Goal: Navigation & Orientation: Find specific page/section

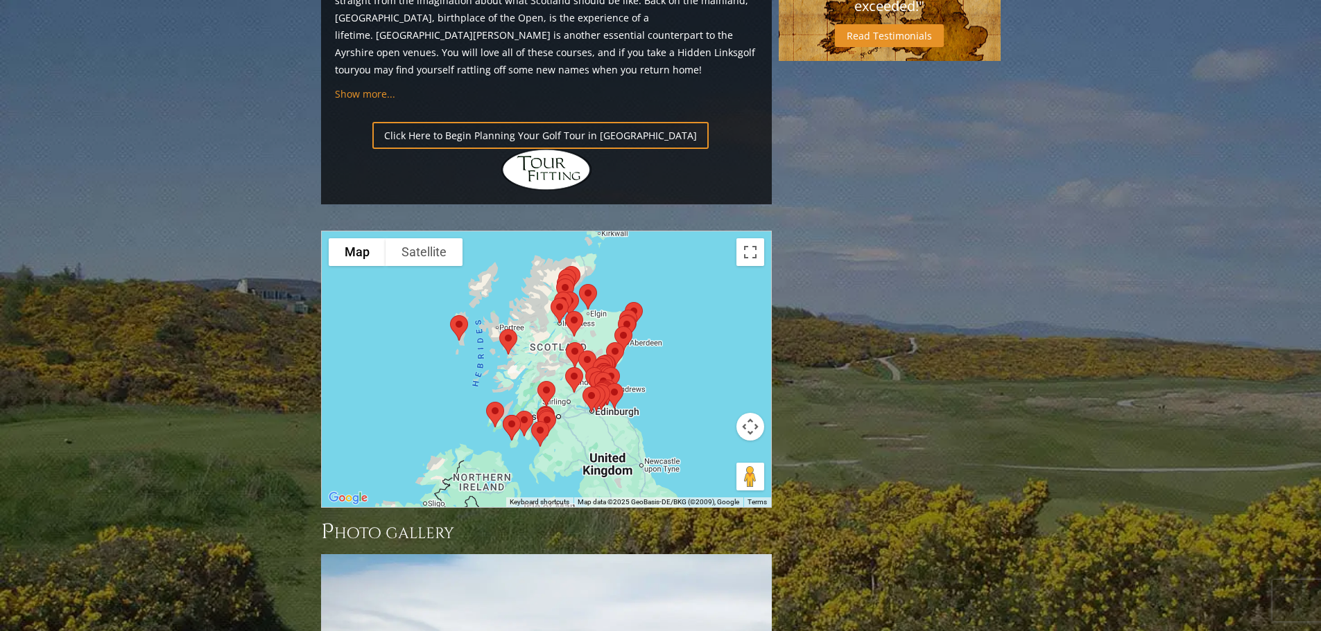
scroll to position [1483, 0]
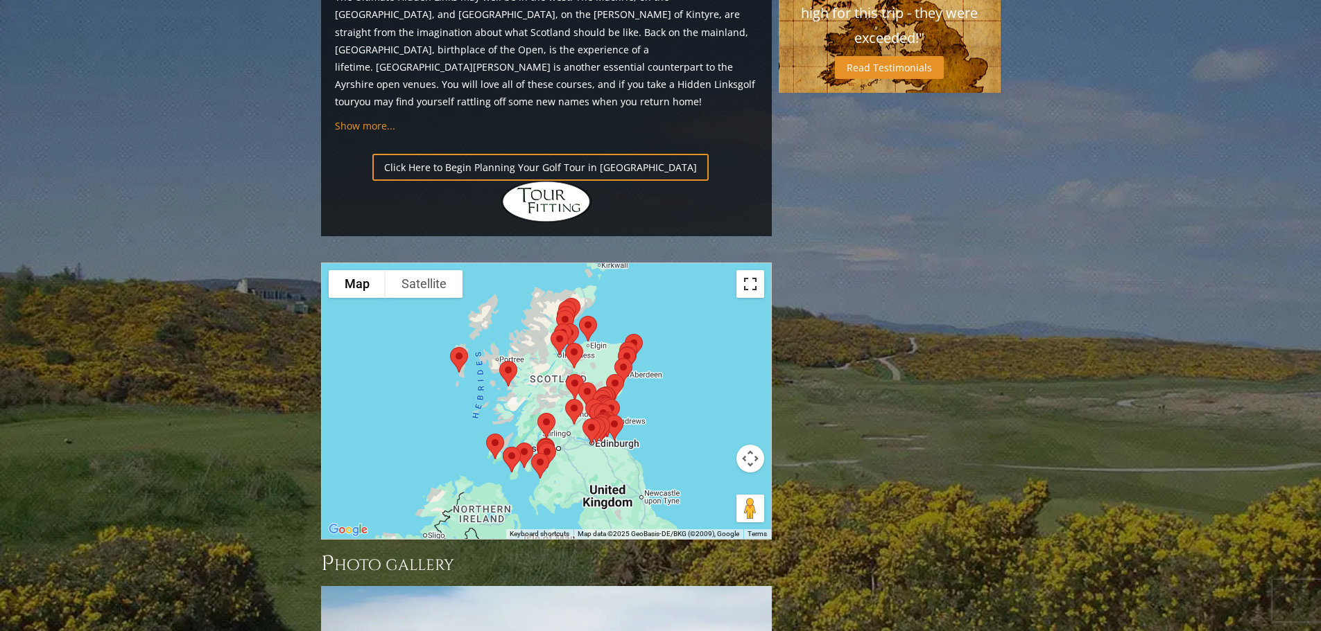
click at [749, 270] on button "Toggle fullscreen view" at bounding box center [750, 284] width 28 height 28
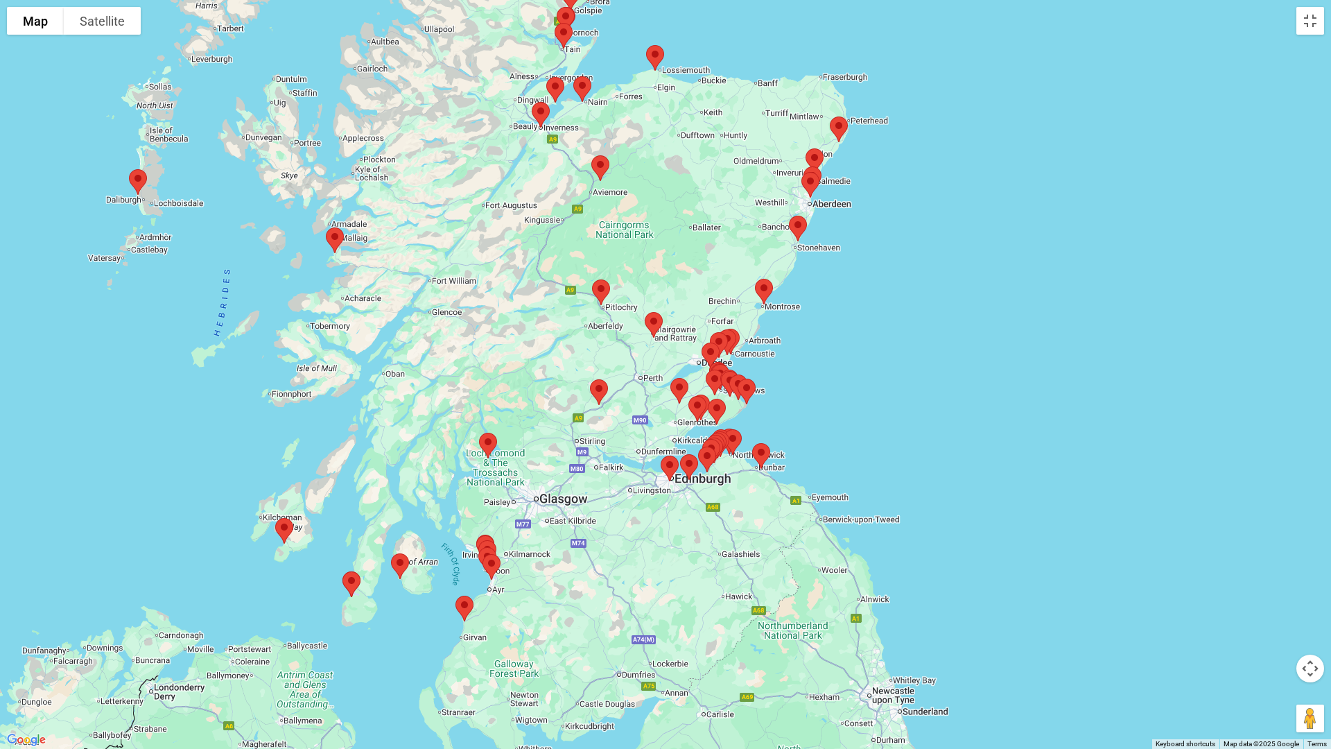
drag, startPoint x: 976, startPoint y: 370, endPoint x: 972, endPoint y: 145, distance: 225.3
click at [972, 145] on div at bounding box center [665, 374] width 1331 height 749
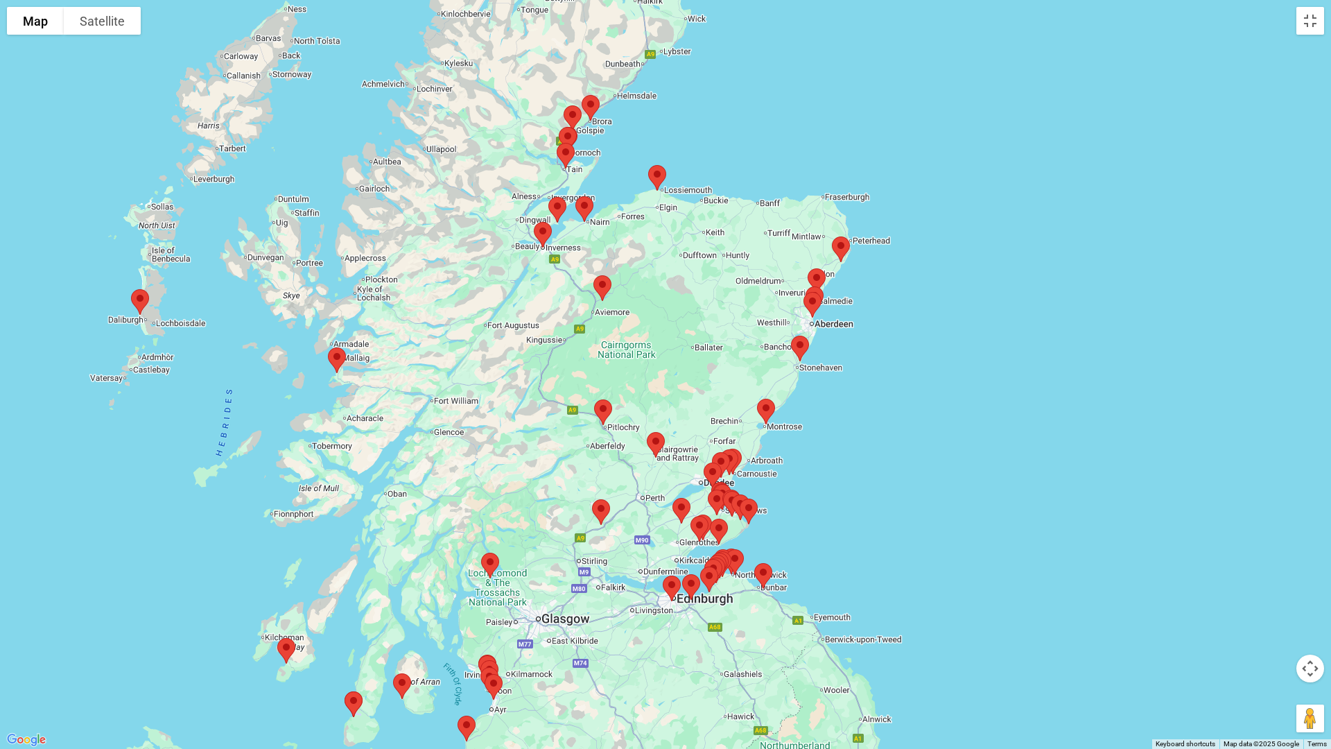
drag, startPoint x: 973, startPoint y: 219, endPoint x: 975, endPoint y: 343, distance: 124.1
click at [975, 340] on div at bounding box center [665, 374] width 1331 height 749
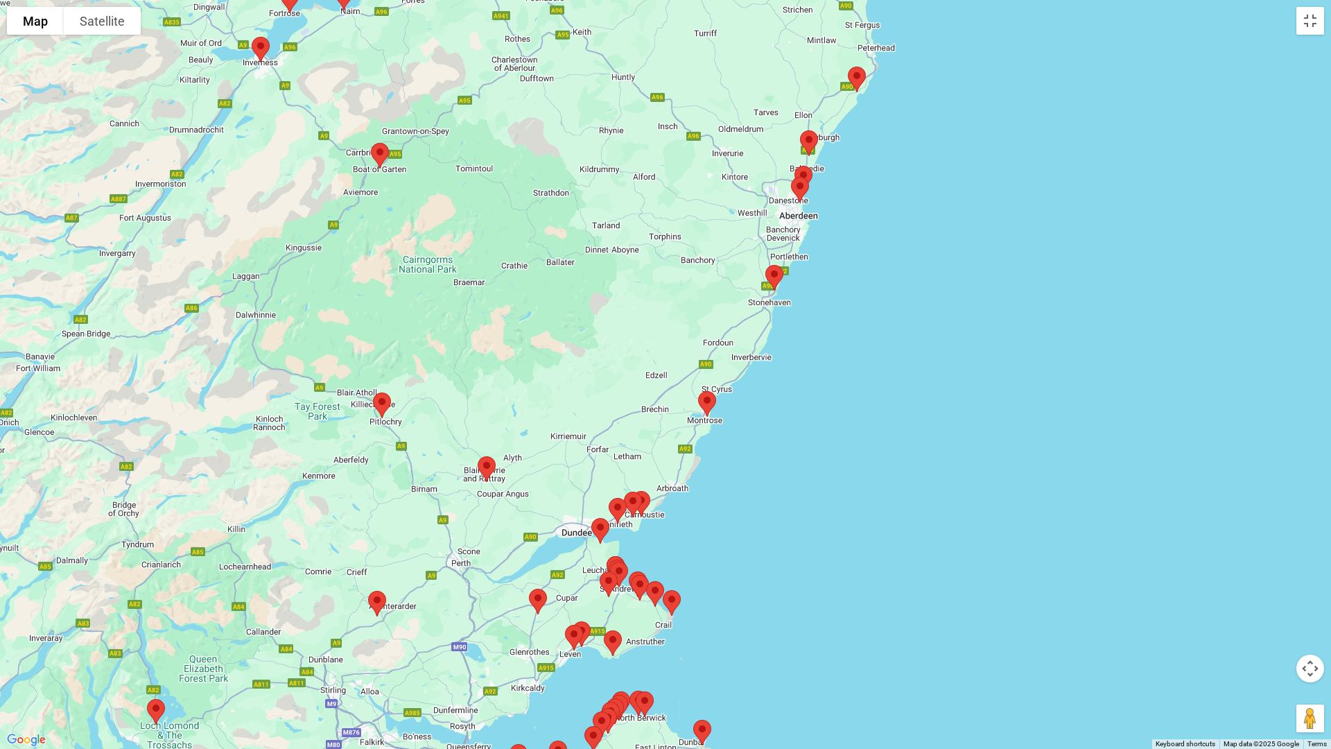
click at [1203, 631] on div at bounding box center [665, 374] width 1331 height 749
click at [1308, 21] on button "Toggle fullscreen view" at bounding box center [1310, 21] width 28 height 28
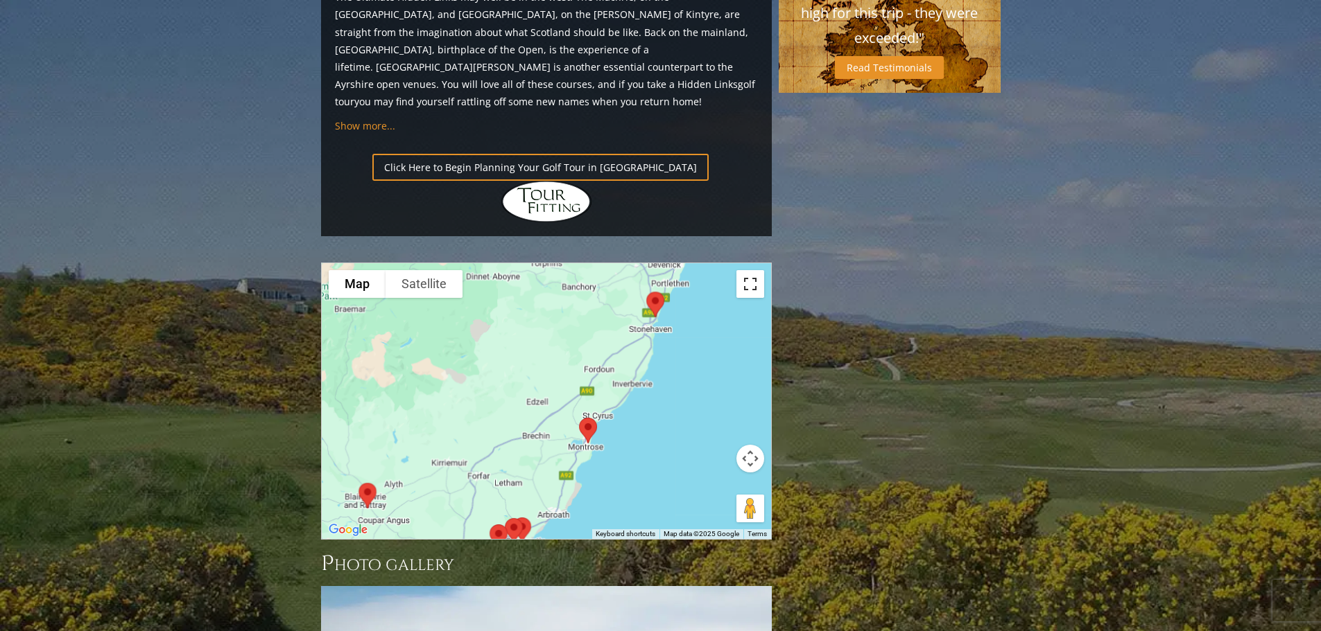
click at [749, 270] on button "Toggle fullscreen view" at bounding box center [750, 284] width 28 height 28
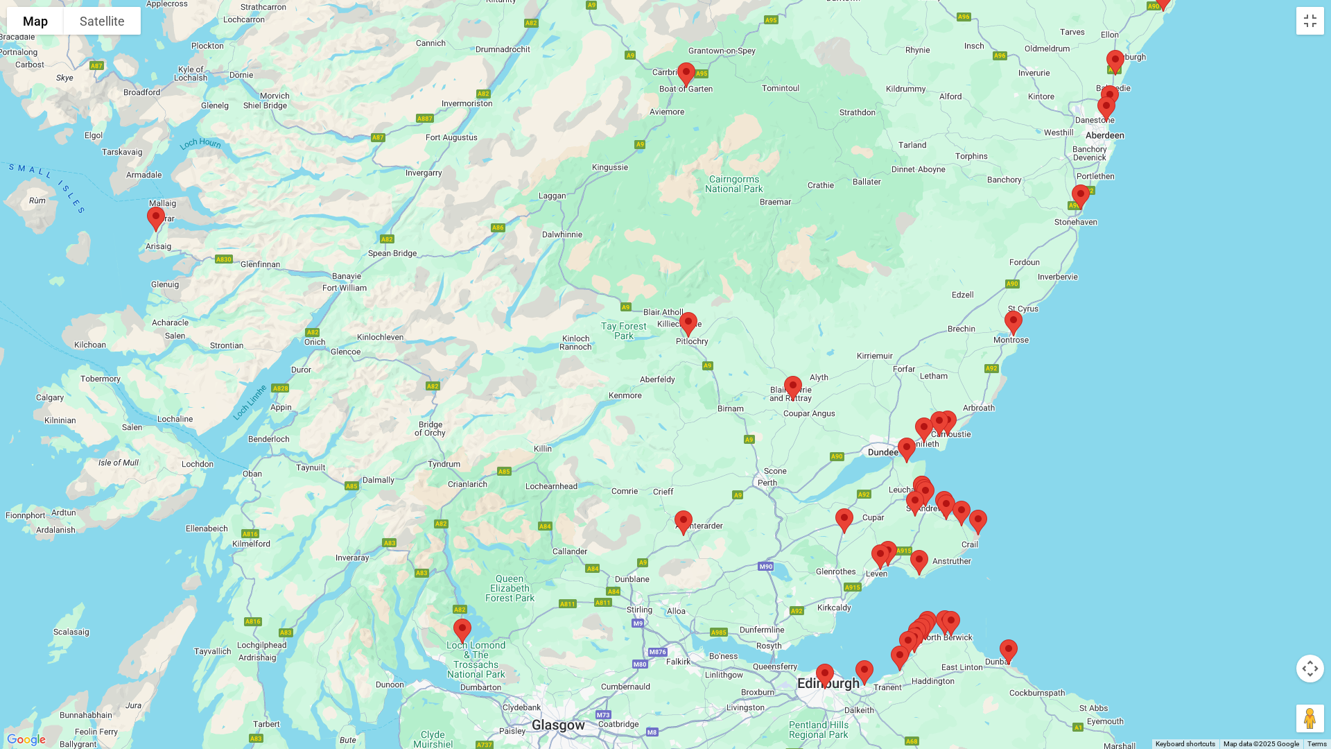
drag, startPoint x: 491, startPoint y: 311, endPoint x: 799, endPoint y: 230, distance: 318.1
click at [799, 230] on div at bounding box center [665, 374] width 1331 height 749
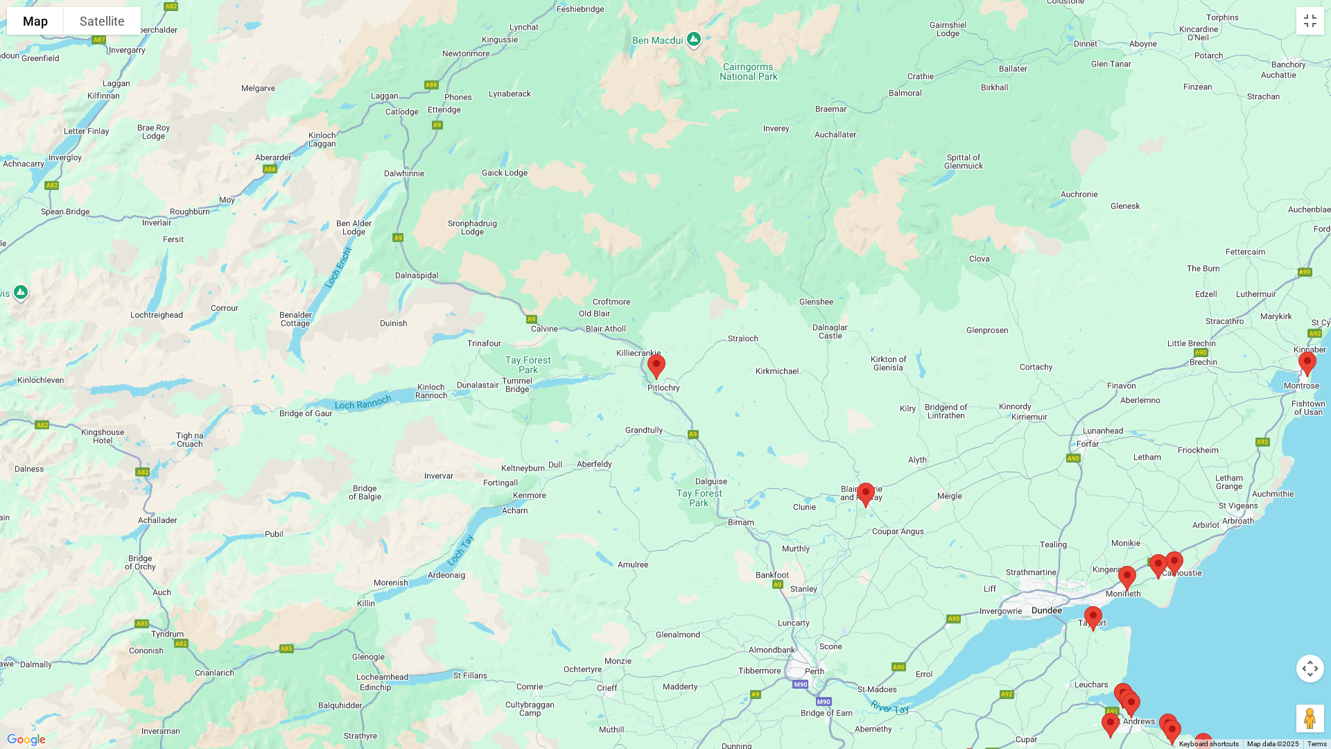
click at [654, 360] on img at bounding box center [656, 367] width 29 height 37
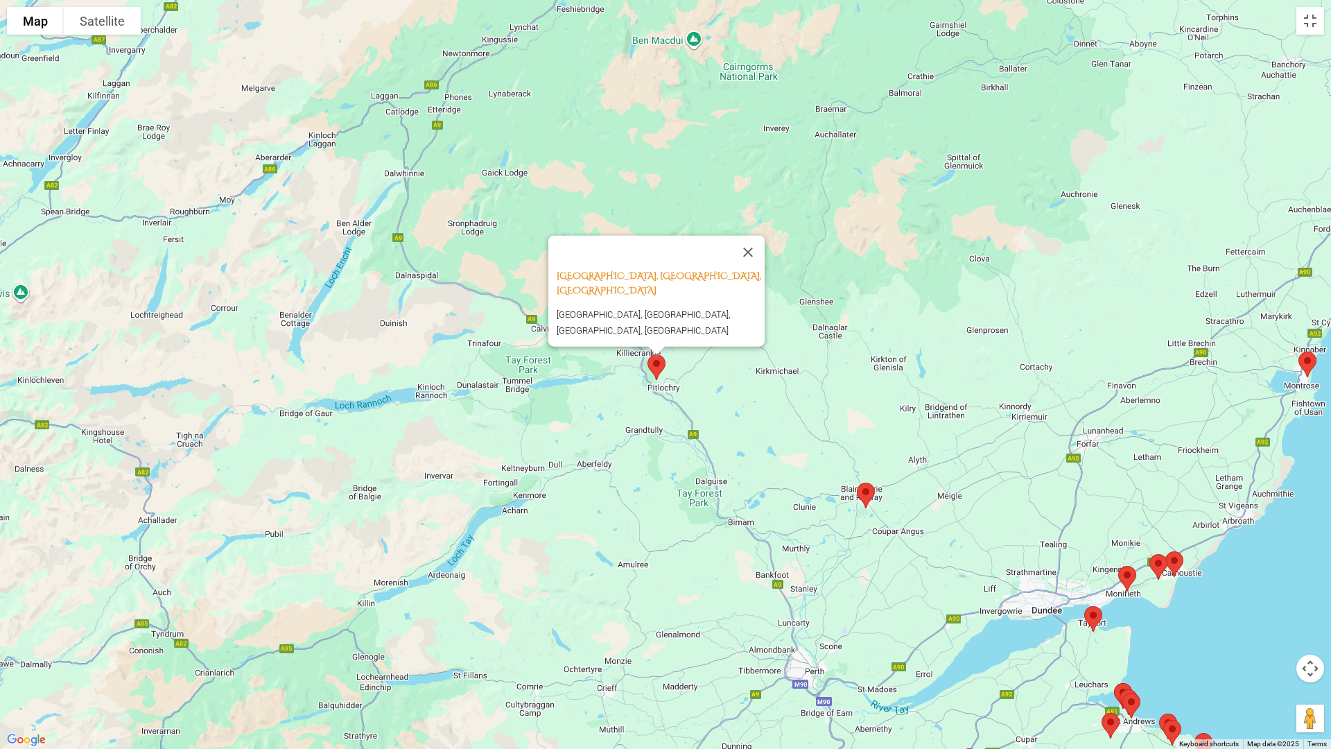
click at [654, 360] on img at bounding box center [656, 367] width 29 height 37
click at [656, 365] on img at bounding box center [656, 367] width 29 height 37
click at [752, 243] on button "Close" at bounding box center [747, 252] width 33 height 33
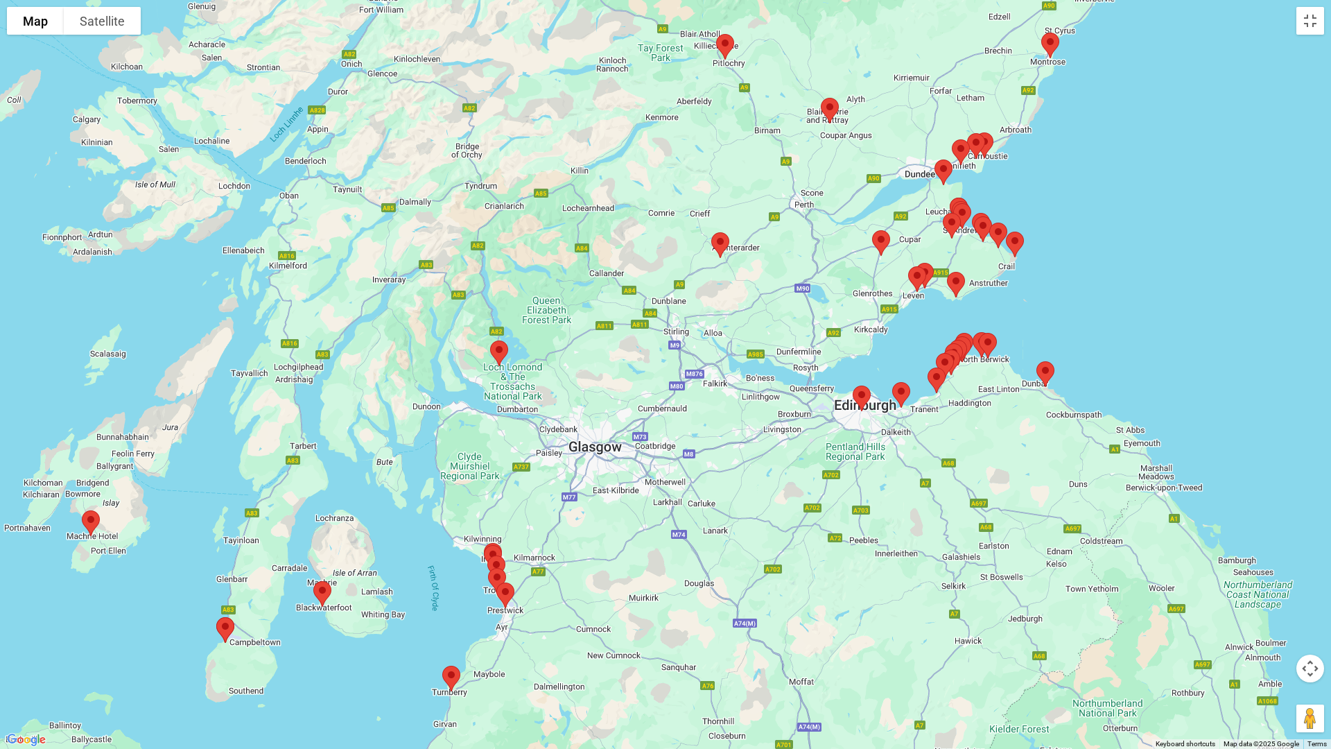
drag, startPoint x: 742, startPoint y: 452, endPoint x: 758, endPoint y: 193, distance: 259.7
click at [758, 193] on div at bounding box center [665, 374] width 1331 height 749
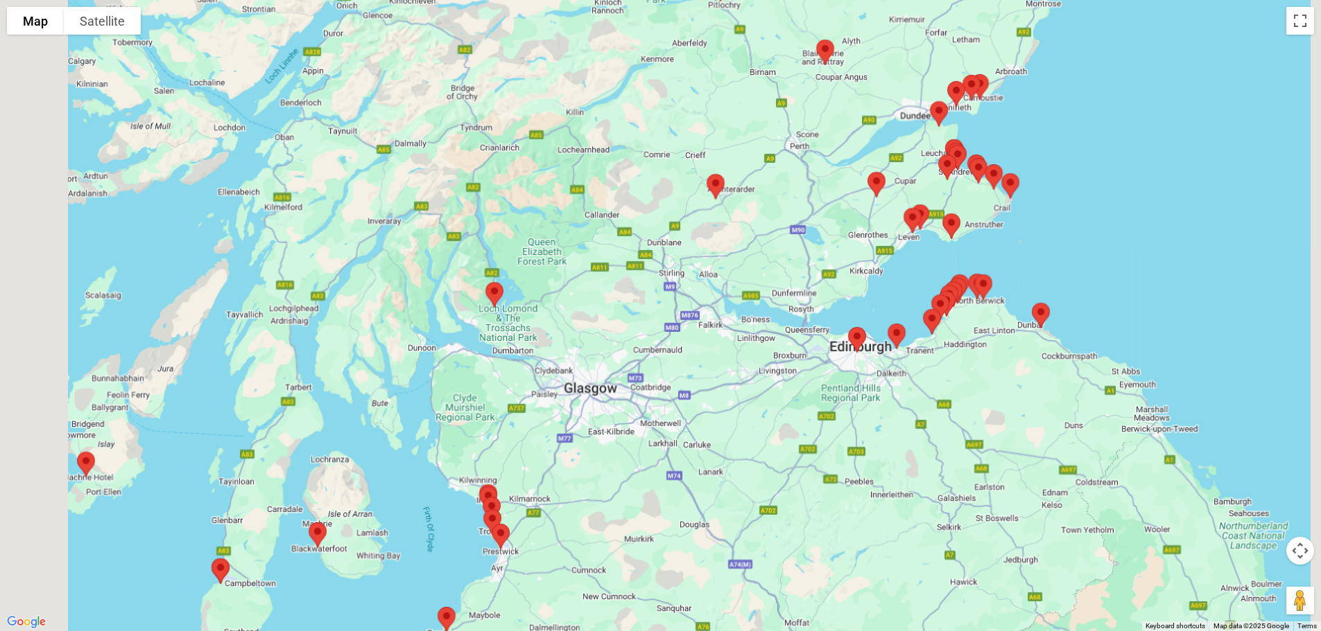
scroll to position [276, 0]
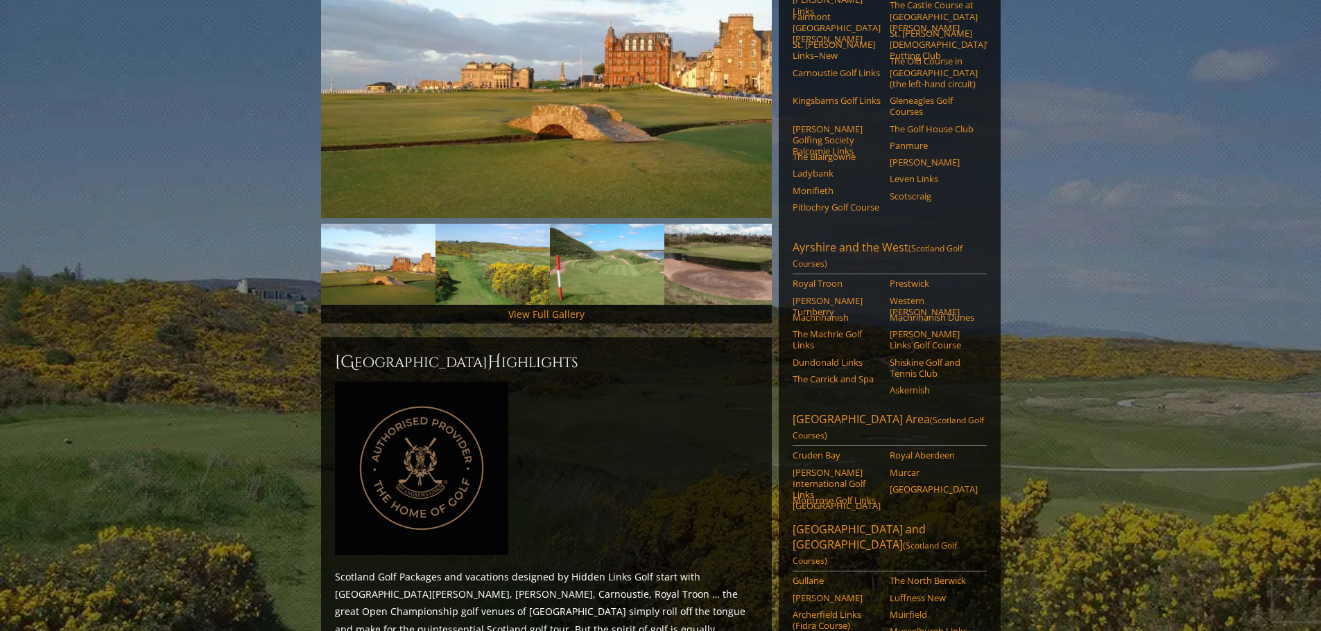
click at [821, 240] on link "Ayrshire and the West (Scotland Golf Courses)" at bounding box center [889, 257] width 194 height 35
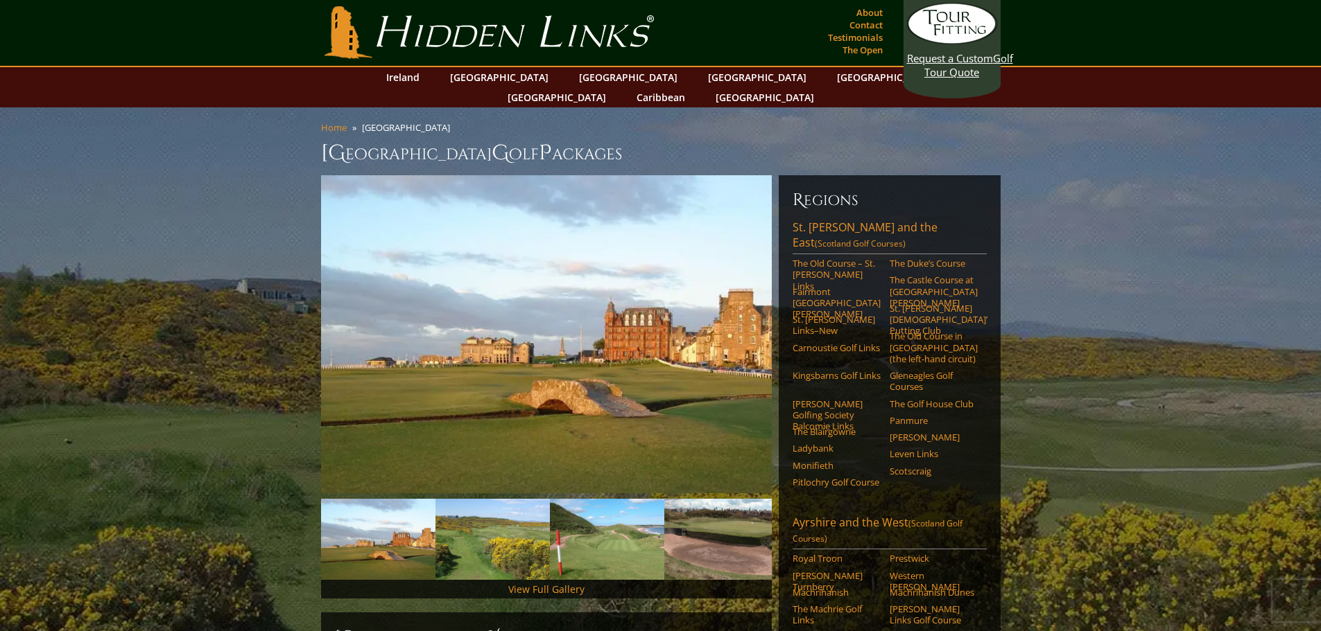
scroll to position [0, 0]
click at [499, 75] on link "[GEOGRAPHIC_DATA]" at bounding box center [499, 78] width 112 height 20
